Goal: Find specific page/section: Find specific page/section

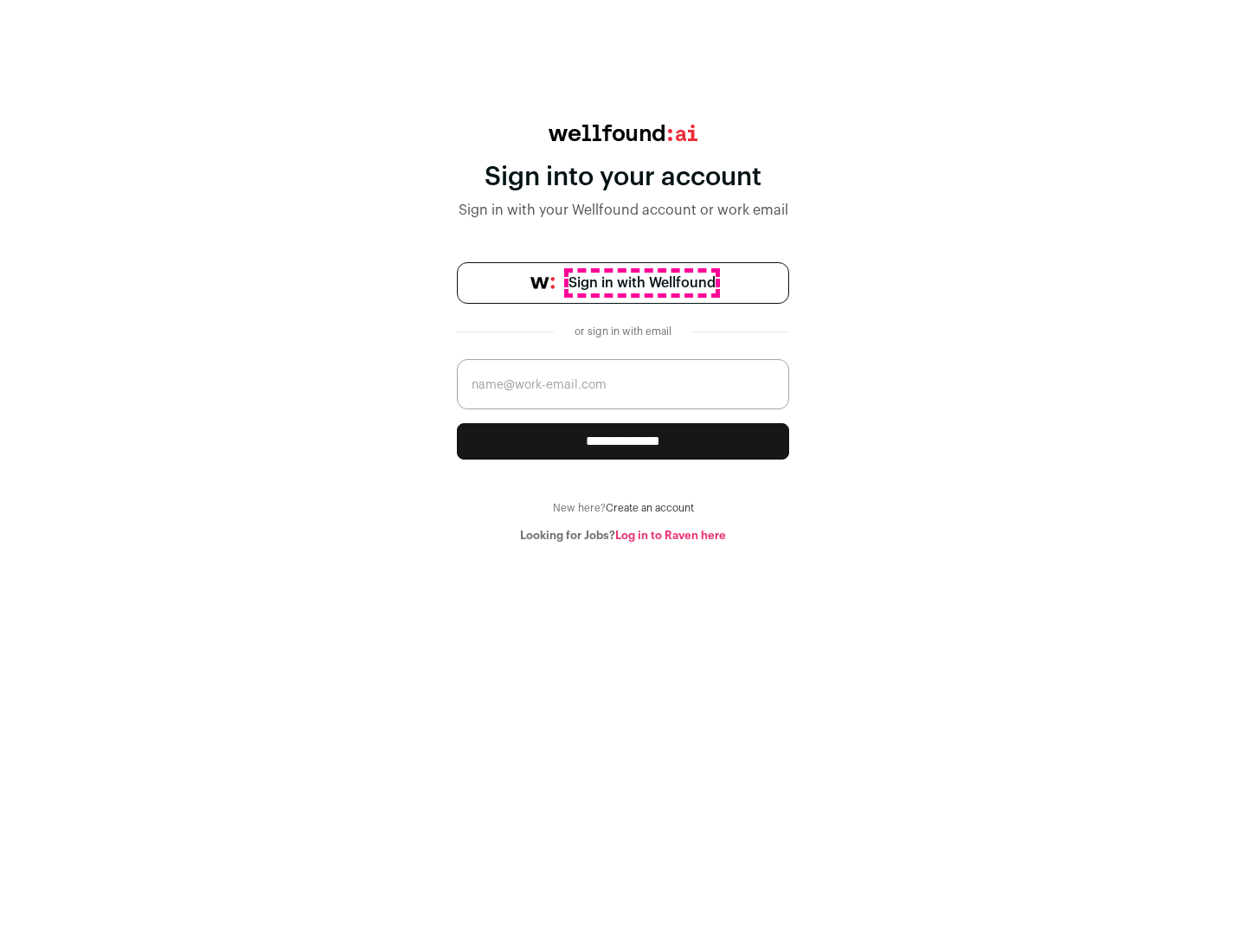
click at [641, 283] on span "Sign in with Wellfound" at bounding box center [642, 282] width 147 height 21
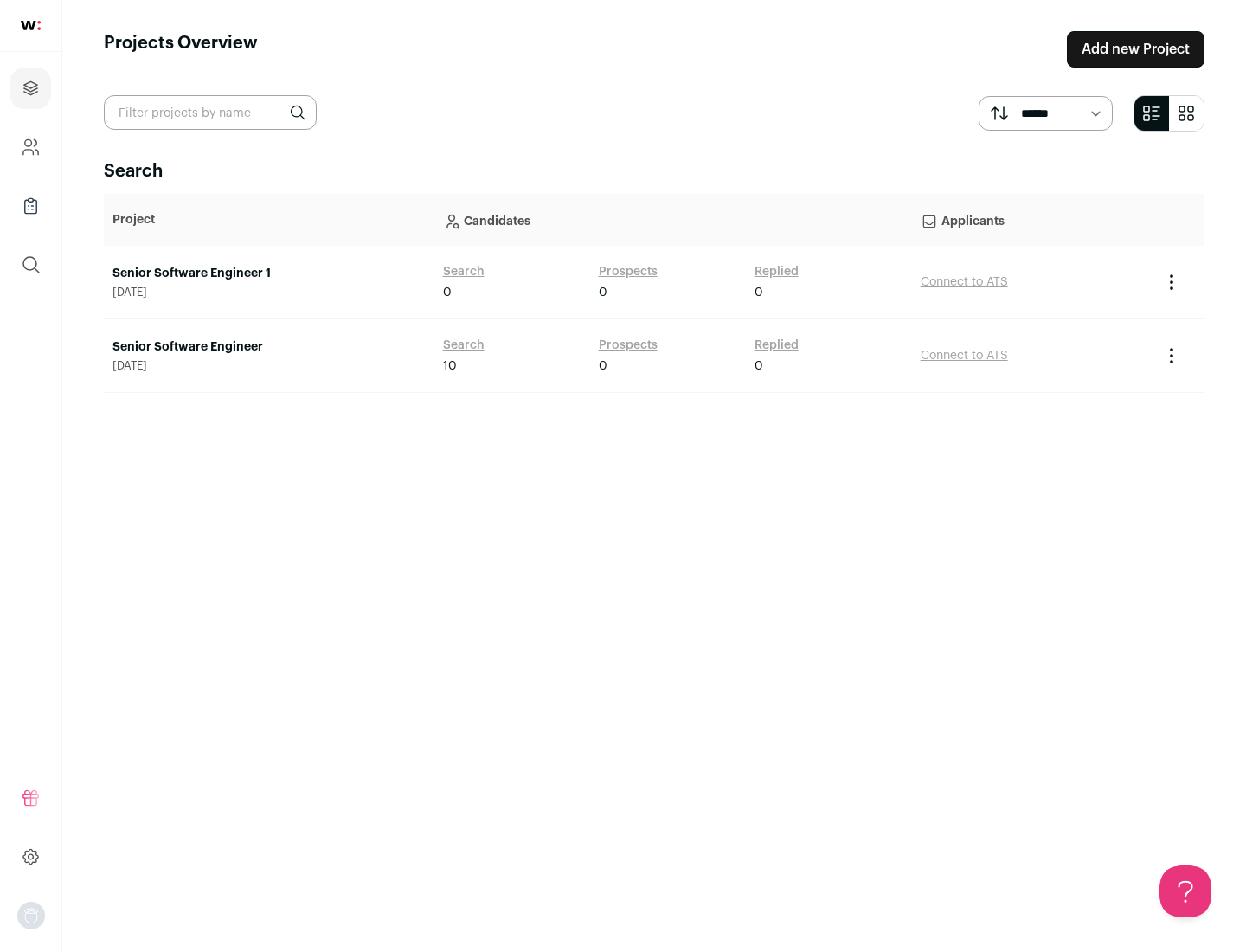
click at [269, 347] on link "Senior Software Engineer" at bounding box center [270, 347] width 314 height 18
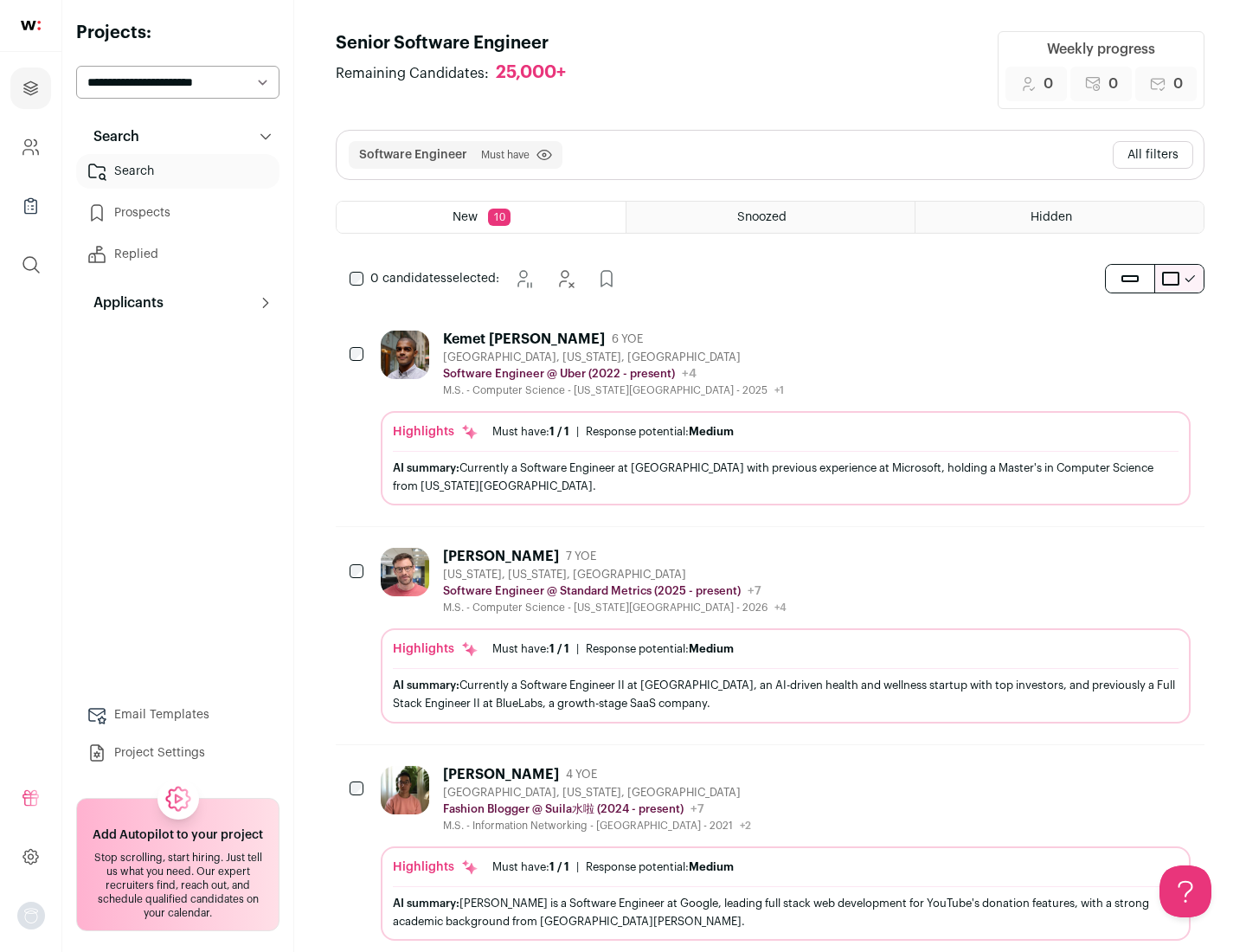
click at [771, 418] on div "Highlights Must have: 1 / 1 How many must haves have been fulfilled? | Response…" at bounding box center [785, 458] width 810 height 94
